Goal: Transaction & Acquisition: Obtain resource

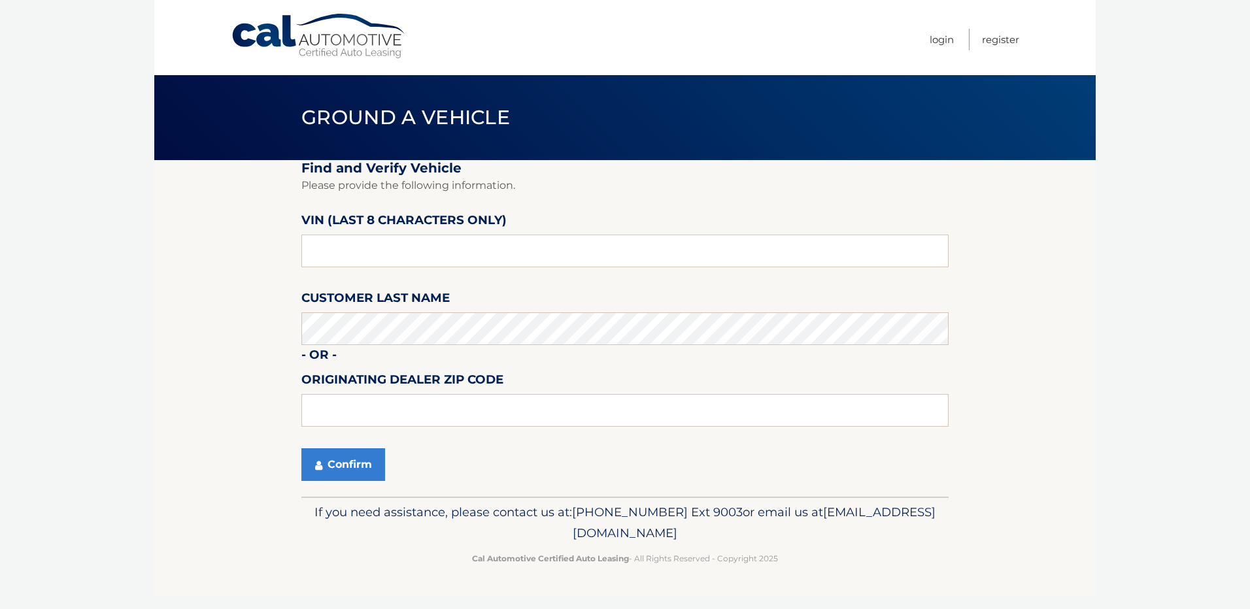
type input "1C4RJHBG"
click at [372, 257] on input "text" at bounding box center [624, 251] width 647 height 33
type input "pc538756"
click at [343, 452] on button "Confirm" at bounding box center [343, 465] width 84 height 33
click at [368, 255] on input "text" at bounding box center [624, 251] width 647 height 33
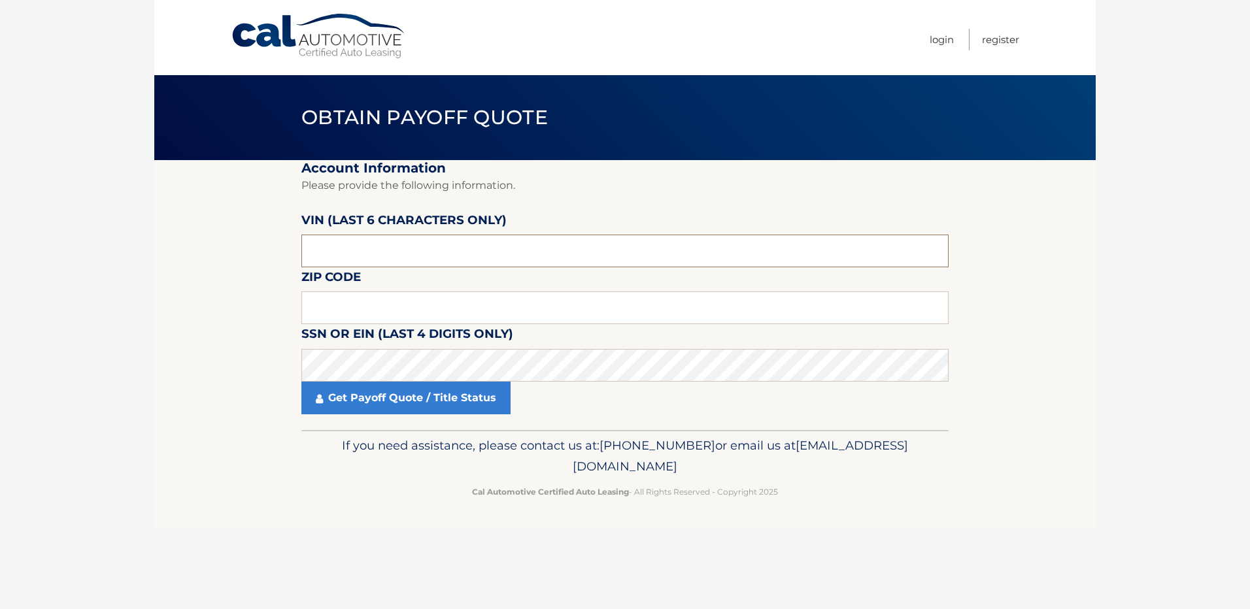
click at [350, 247] on input "text" at bounding box center [624, 251] width 647 height 33
click at [343, 244] on input "text" at bounding box center [624, 251] width 647 height 33
click at [424, 241] on input "text" at bounding box center [624, 251] width 647 height 33
paste input "538756"
type input "538756"
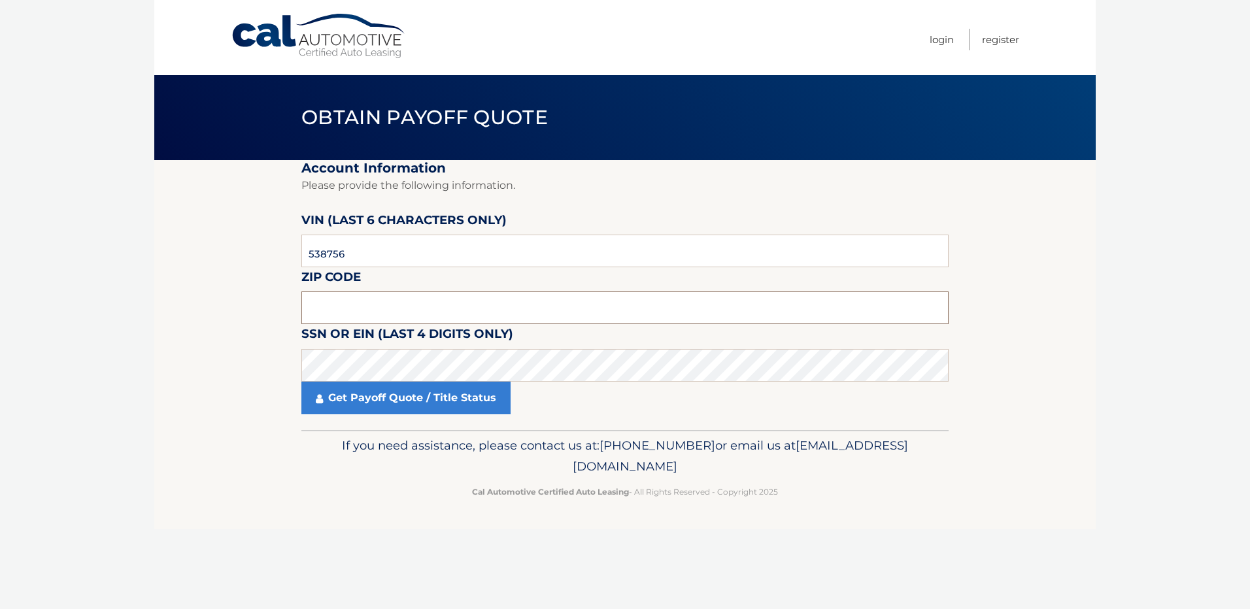
click at [358, 308] on input "text" at bounding box center [624, 308] width 647 height 33
type input "02121"
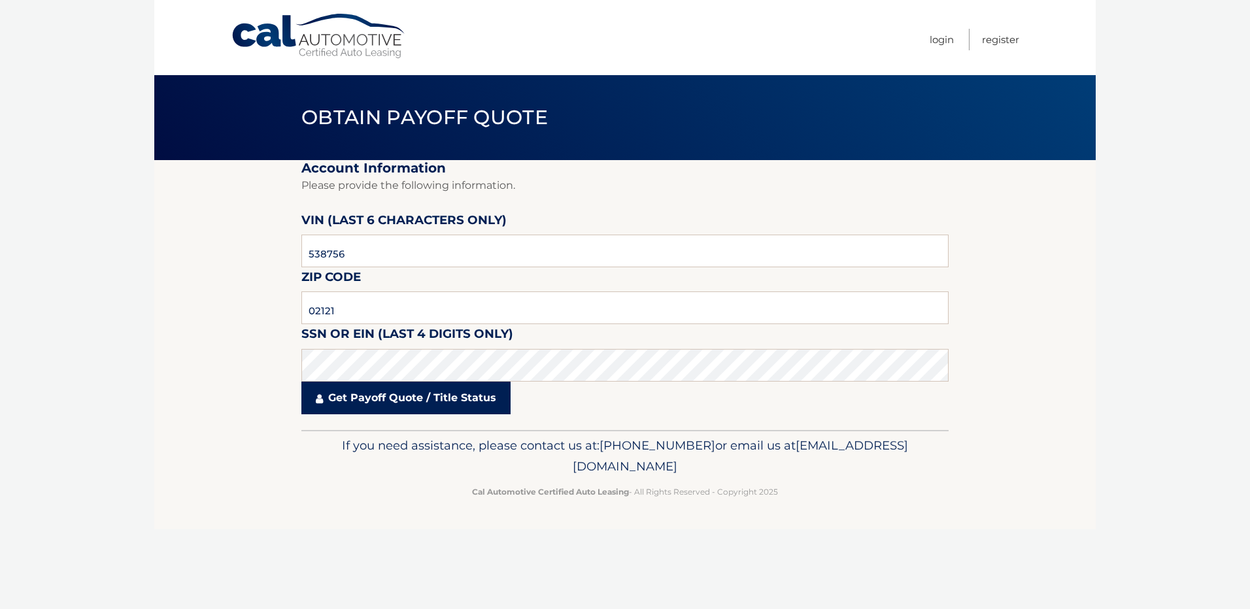
click at [342, 385] on link "Get Payoff Quote / Title Status" at bounding box center [405, 398] width 209 height 33
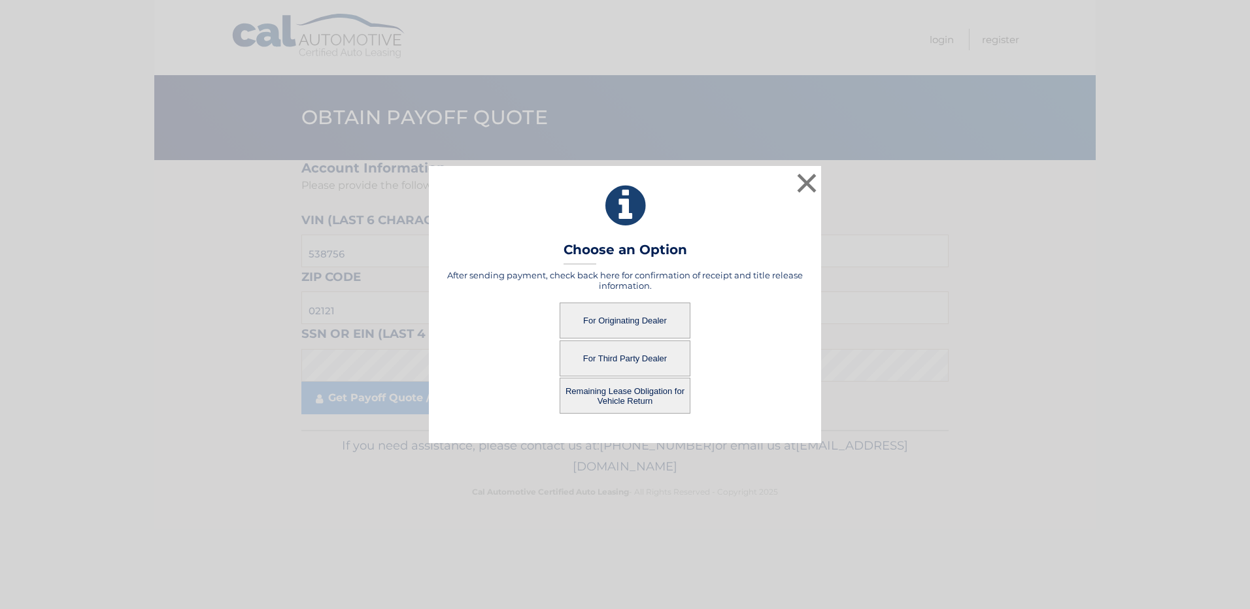
click at [343, 392] on div "× Choose an Option After sending payment, check back here for confirmation of r…" at bounding box center [625, 304] width 1240 height 277
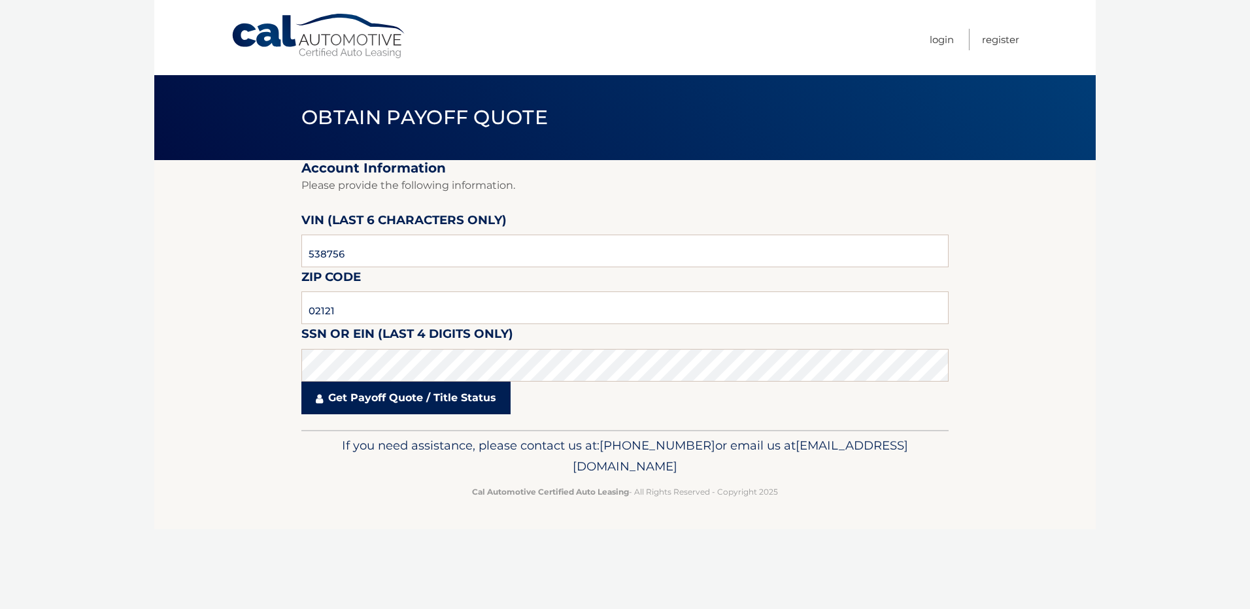
click at [384, 403] on link "Get Payoff Quote / Title Status" at bounding box center [405, 398] width 209 height 33
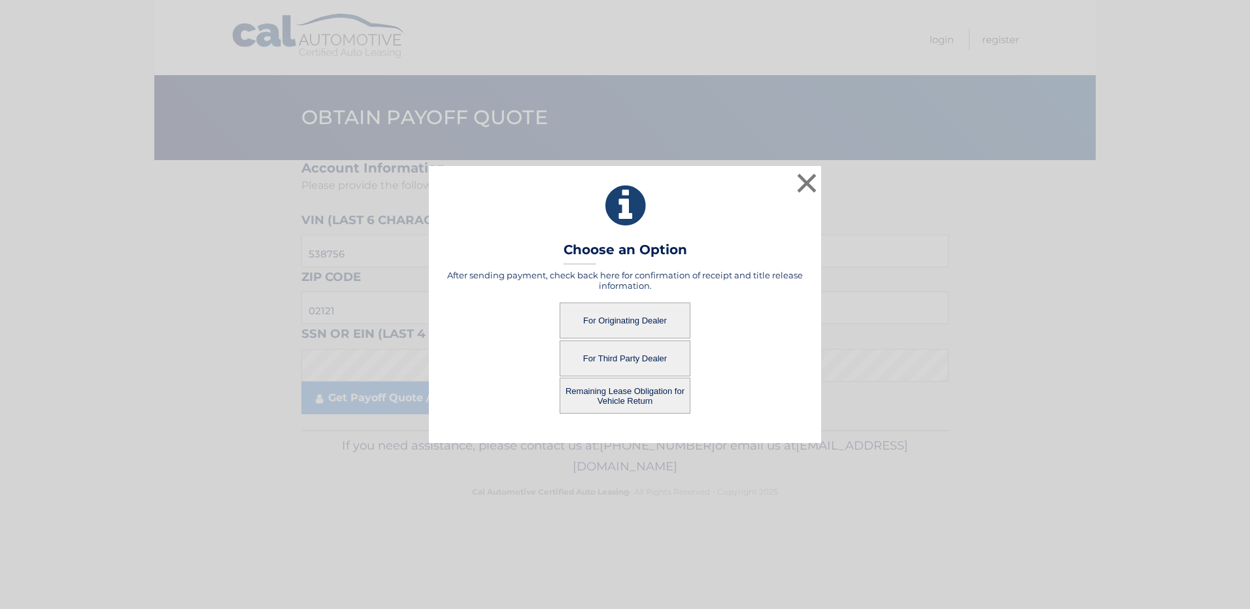
click at [640, 320] on button "For Originating Dealer" at bounding box center [625, 321] width 131 height 36
click at [804, 186] on button "×" at bounding box center [807, 183] width 26 height 26
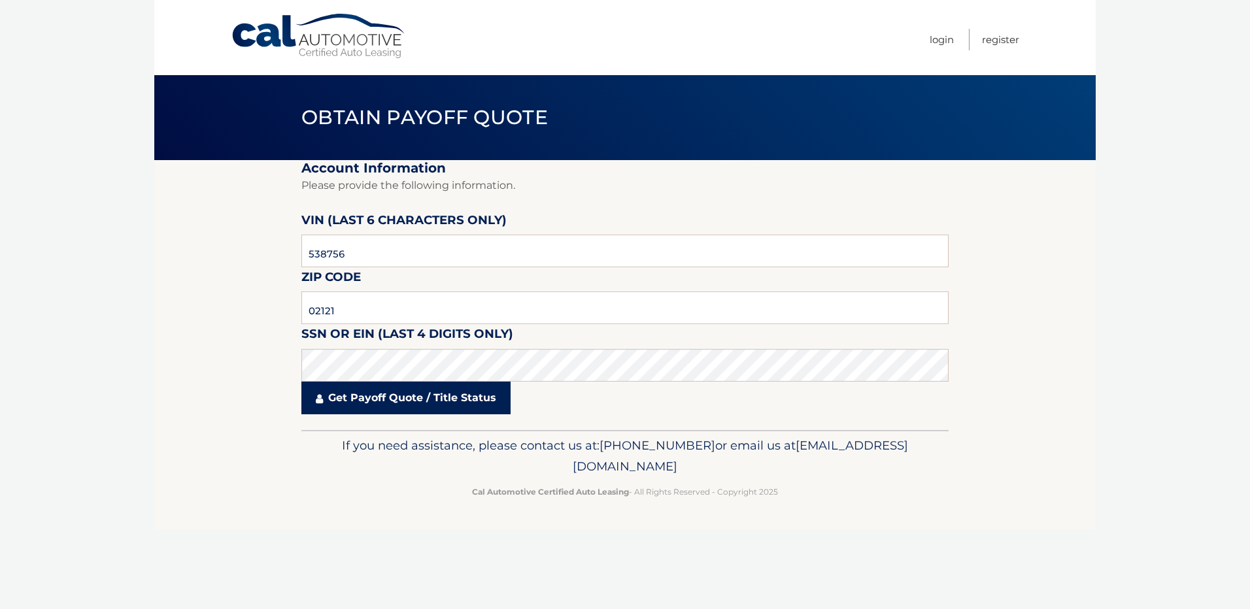
click at [415, 399] on link "Get Payoff Quote / Title Status" at bounding box center [405, 398] width 209 height 33
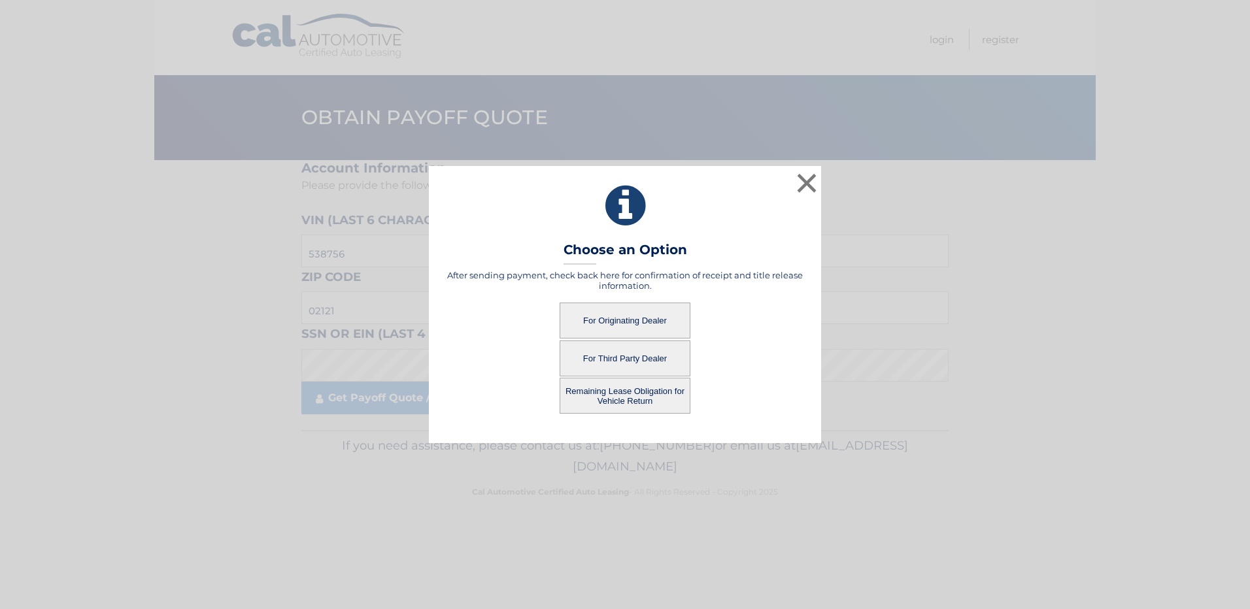
click at [632, 402] on button "Remaining Lease Obligation for Vehicle Return" at bounding box center [625, 396] width 131 height 36
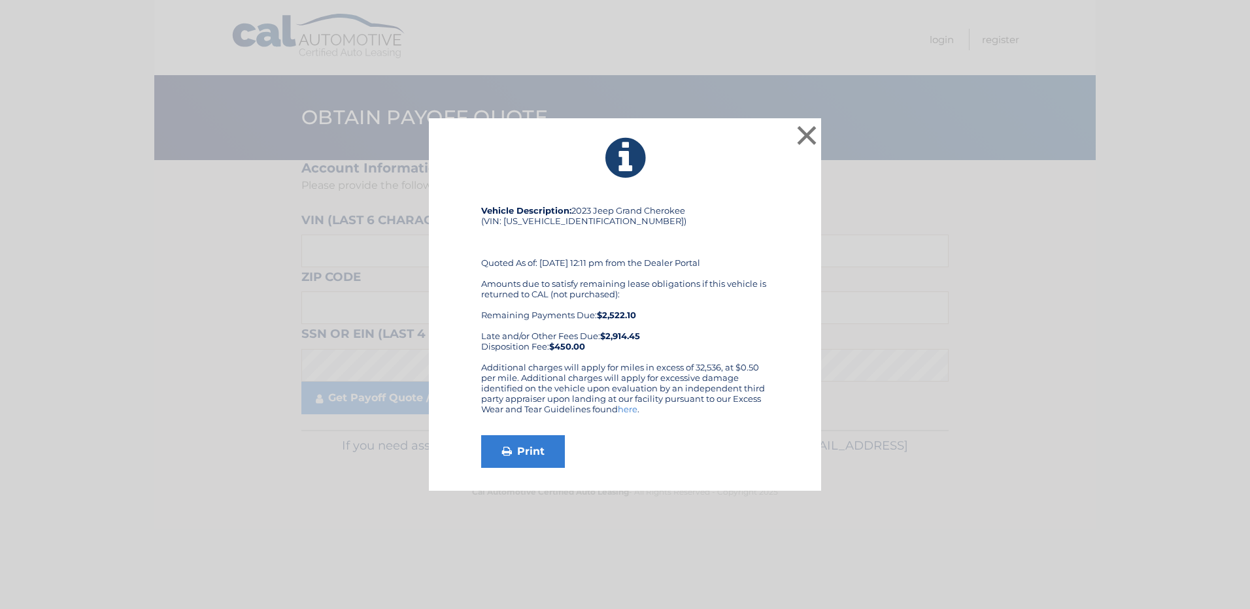
click at [711, 347] on div "Amounts due to satisfy remaining lease obligations if this vehicle is returned …" at bounding box center [625, 315] width 288 height 73
click at [581, 376] on div "Additional charges will apply for miles in excess of 32,536, at $0.50 per mile.…" at bounding box center [625, 393] width 288 height 63
drag, startPoint x: 581, startPoint y: 376, endPoint x: 509, endPoint y: 346, distance: 78.6
click at [509, 346] on div "Amounts due to satisfy remaining lease obligations if this vehicle is returned …" at bounding box center [625, 315] width 288 height 73
click at [524, 466] on link "Print" at bounding box center [523, 451] width 84 height 33
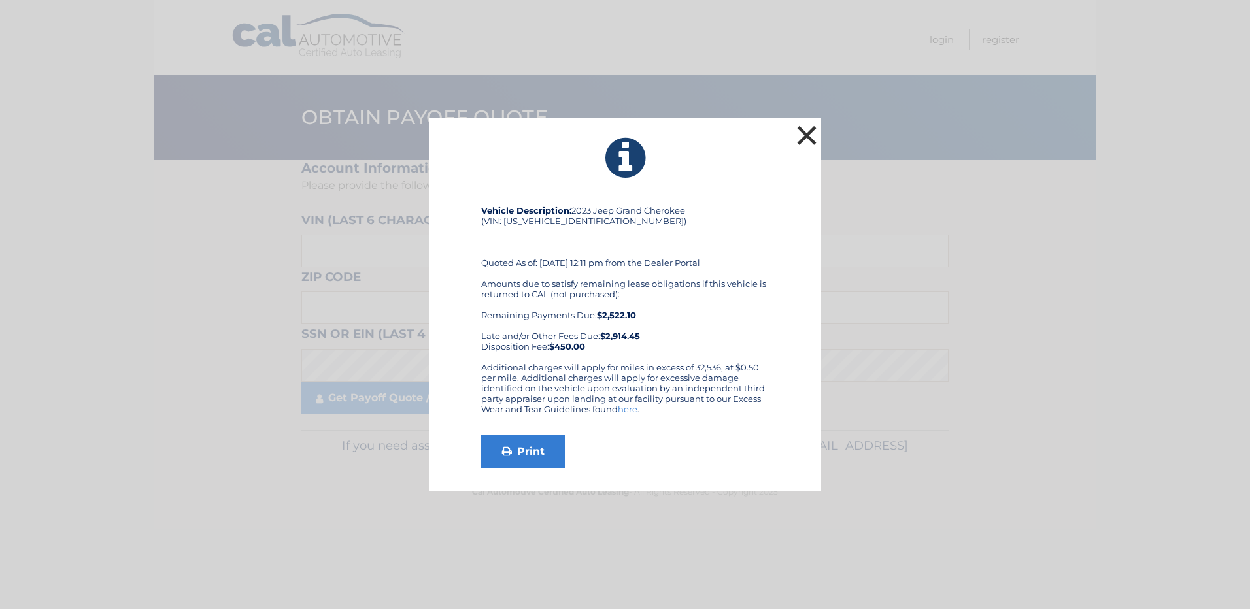
click at [813, 129] on button "×" at bounding box center [807, 135] width 26 height 26
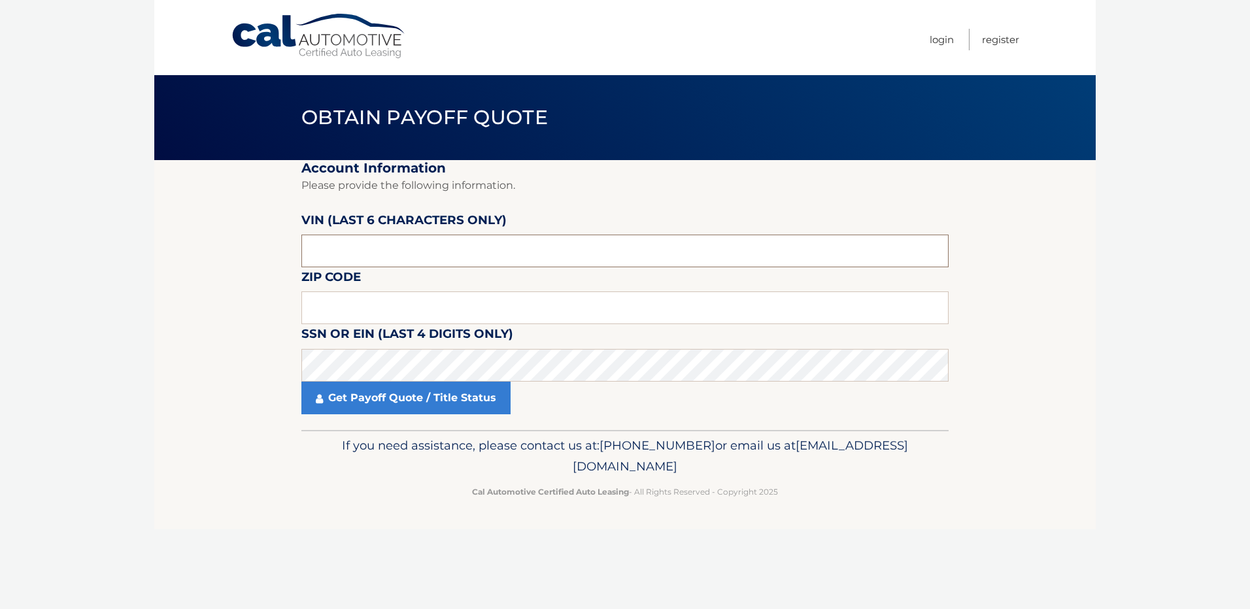
click at [364, 245] on input "text" at bounding box center [624, 251] width 647 height 33
click at [339, 244] on input "text" at bounding box center [624, 251] width 647 height 33
type input "538756"
type input "02121"
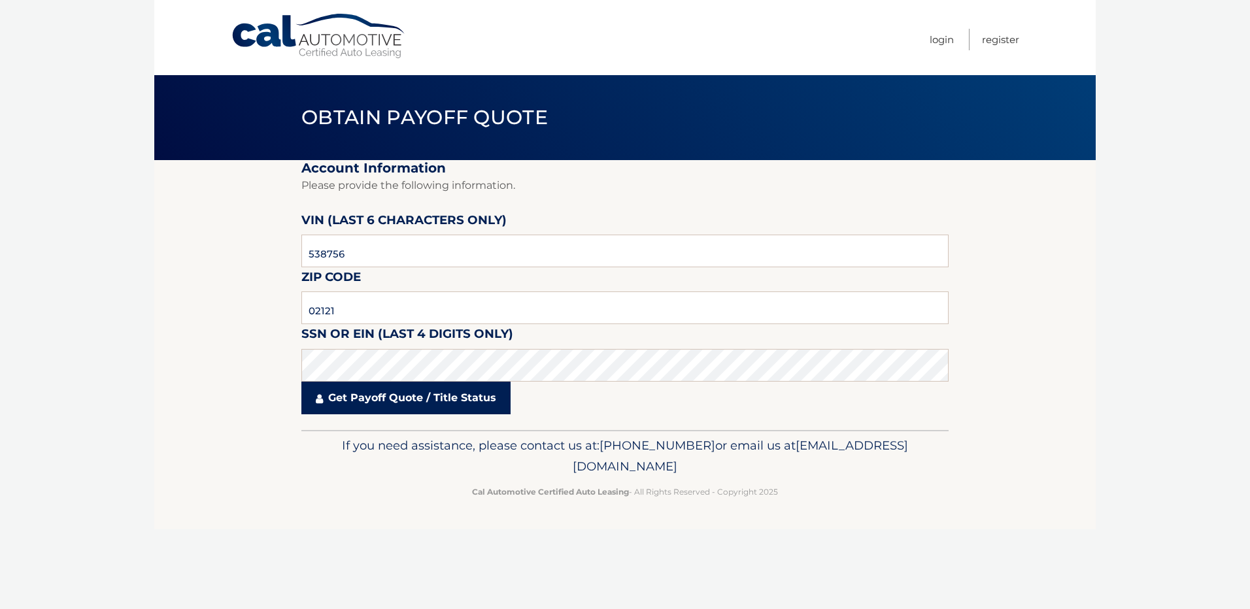
click at [411, 382] on link "Get Payoff Quote / Title Status" at bounding box center [405, 398] width 209 height 33
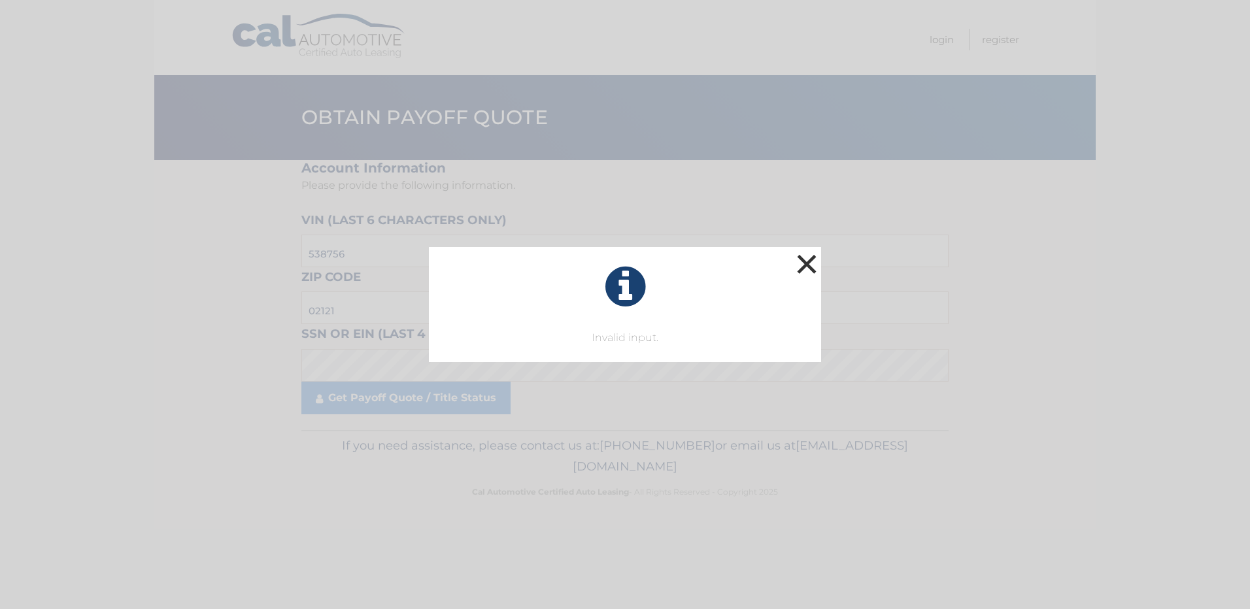
click at [811, 264] on button "×" at bounding box center [807, 264] width 26 height 26
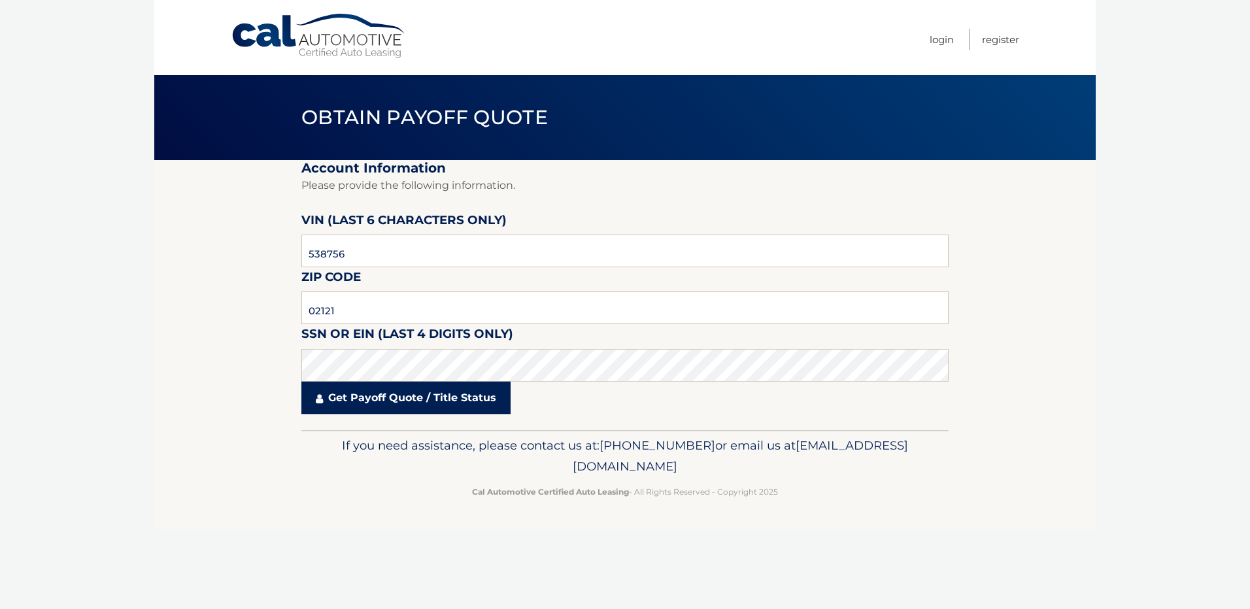
click at [465, 387] on link "Get Payoff Quote / Title Status" at bounding box center [405, 398] width 209 height 33
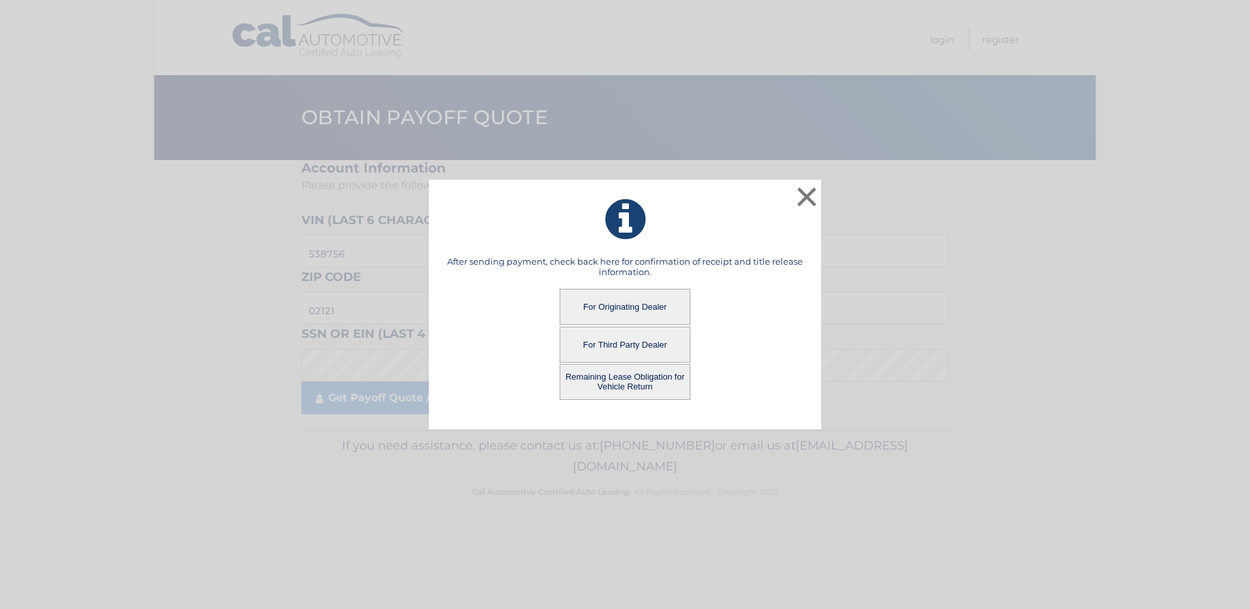
click at [617, 294] on button "For Originating Dealer" at bounding box center [625, 307] width 131 height 36
click at [609, 309] on button "For Originating Dealer" at bounding box center [625, 307] width 131 height 36
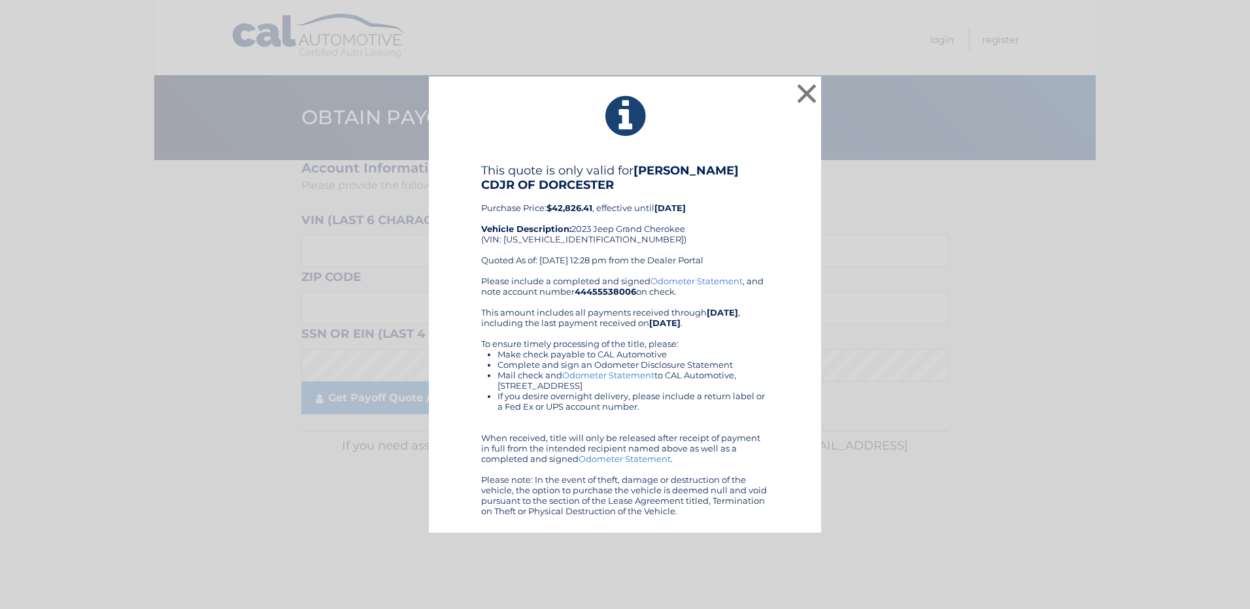
click at [550, 210] on b "$42,826.41" at bounding box center [570, 208] width 46 height 10
